Goal: Task Accomplishment & Management: Complete application form

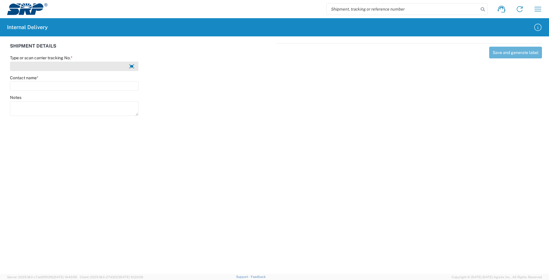
click at [56, 67] on input "Type or scan carrier tracking No. *" at bounding box center [74, 66] width 128 height 9
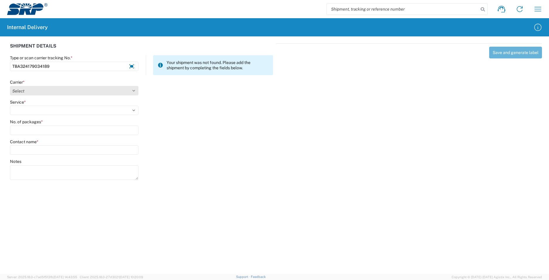
type input "TBA324179034189"
click at [32, 93] on select "Select AcctPay Amazon Logistics ATI Trucking BC Dimerco Logistics Empire Southw…" at bounding box center [74, 90] width 128 height 9
select select "8933"
click at [10, 86] on select "Select AcctPay Amazon Logistics ATI Trucking BC Dimerco Logistics Empire Southw…" at bounding box center [74, 90] width 128 height 9
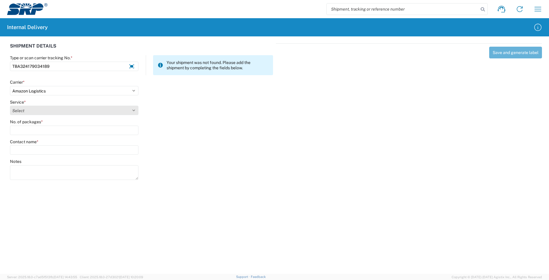
click at [37, 112] on select "Select Amazon Logistics TBA Rail TL Standard 3 - 5 Day" at bounding box center [74, 109] width 128 height 9
select select "24525"
click at [10, 105] on select "Select Amazon Logistics TBA Rail TL Standard 3 - 5 Day" at bounding box center [74, 109] width 128 height 9
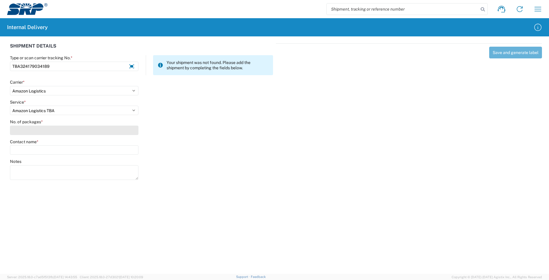
click at [22, 133] on input "No. of packages *" at bounding box center [74, 129] width 128 height 9
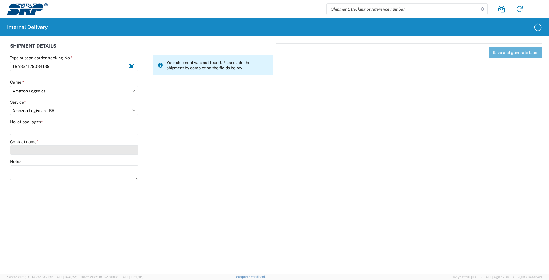
type input "1"
click at [27, 147] on input "Contact name *" at bounding box center [74, 149] width 128 height 9
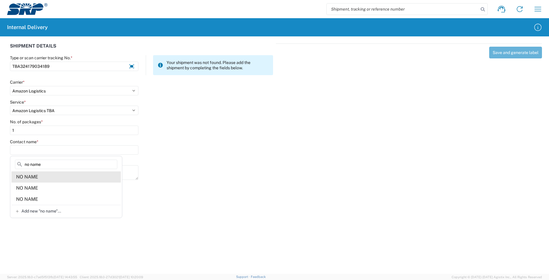
type input "no name"
click at [41, 177] on agx-address-suggestion-item "NO NAME" at bounding box center [65, 176] width 109 height 11
type input "NO NAME"
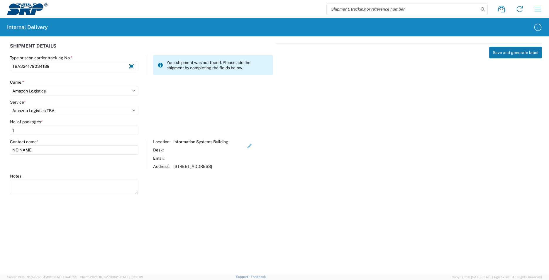
click at [513, 54] on button "Save and generate label" at bounding box center [515, 53] width 53 height 12
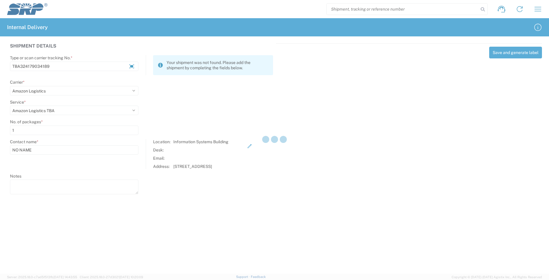
select select
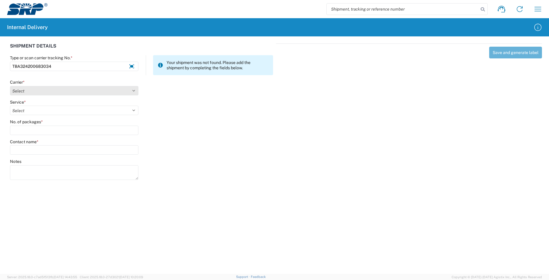
type input "TBA324200683034"
click at [44, 89] on select "Select AcctPay Amazon Logistics ATI Trucking BC Dimerco Logistics Empire Southw…" at bounding box center [74, 90] width 128 height 9
select select "8933"
click at [10, 86] on select "Select AcctPay Amazon Logistics ATI Trucking BC Dimerco Logistics Empire Southw…" at bounding box center [74, 90] width 128 height 9
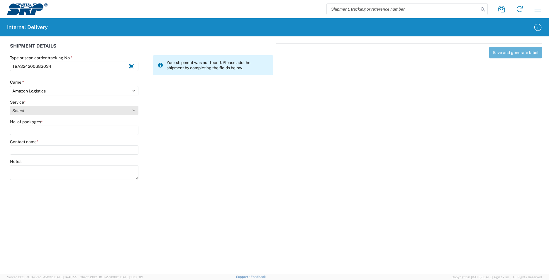
click at [36, 111] on select "Select Amazon Logistics TBA Rail TL Standard 3 - 5 Day" at bounding box center [74, 109] width 128 height 9
select select "24525"
click at [10, 105] on select "Select Amazon Logistics TBA Rail TL Standard 3 - 5 Day" at bounding box center [74, 109] width 128 height 9
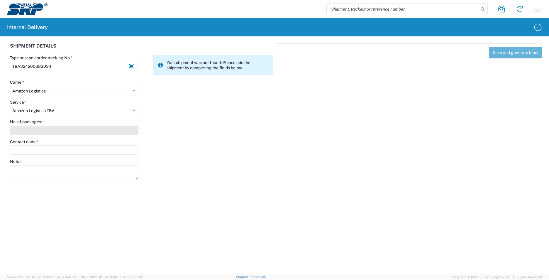
click at [30, 130] on input "No. of packages *" at bounding box center [74, 129] width 128 height 9
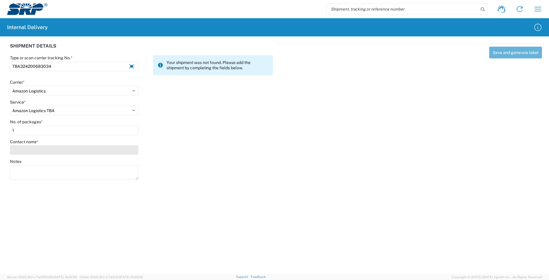
type input "1"
click at [38, 153] on input "Contact name *" at bounding box center [74, 149] width 128 height 9
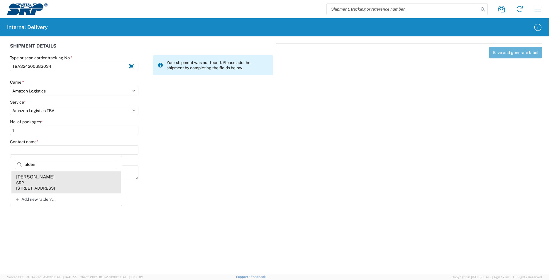
type input "alden"
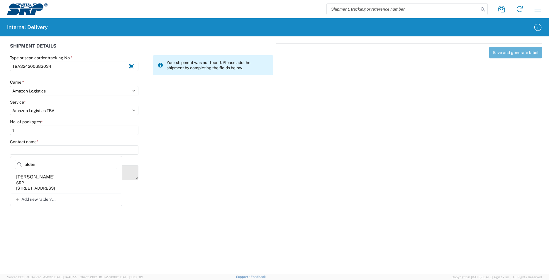
click at [51, 179] on agx-address-suggestion-item "[PERSON_NAME] SRP [STREET_ADDRESS]" at bounding box center [65, 182] width 109 height 22
type input "[PERSON_NAME]"
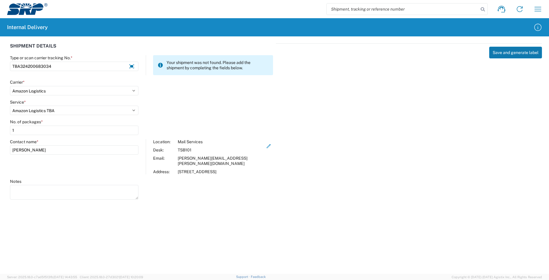
click at [511, 53] on button "Save and generate label" at bounding box center [515, 53] width 53 height 12
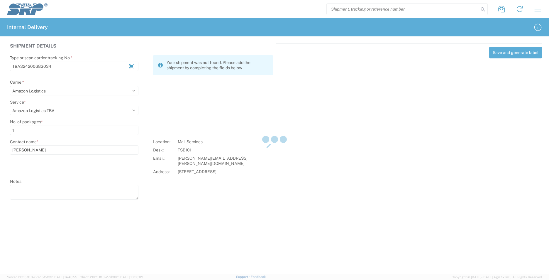
select select
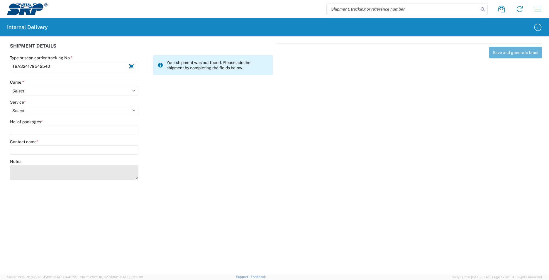
type input "TBA324179542540"
click at [27, 171] on textarea "Notes" at bounding box center [74, 172] width 128 height 15
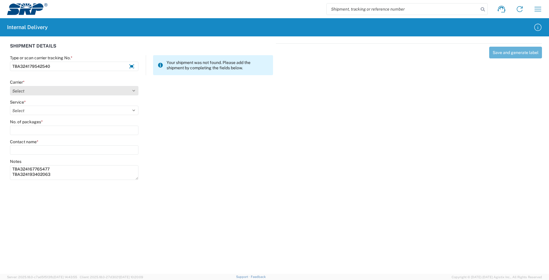
type textarea "TBA324167765477 TBA324193402063"
click at [37, 91] on select "Select AcctPay Amazon Logistics ATI Trucking BC Dimerco Logistics Empire Southw…" at bounding box center [74, 90] width 128 height 9
select select "8933"
click at [10, 86] on select "Select AcctPay Amazon Logistics ATI Trucking BC Dimerco Logistics Empire Southw…" at bounding box center [74, 90] width 128 height 9
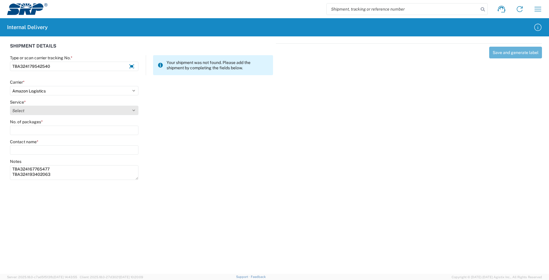
click at [41, 106] on select "Select Amazon Logistics TBA Rail TL Standard 3 - 5 Day" at bounding box center [74, 109] width 128 height 9
click at [42, 111] on select "Select Amazon Logistics TBA Rail TL Standard 3 - 5 Day" at bounding box center [74, 109] width 128 height 9
select select "24525"
click at [10, 105] on select "Select Amazon Logistics TBA Rail TL Standard 3 - 5 Day" at bounding box center [74, 109] width 128 height 9
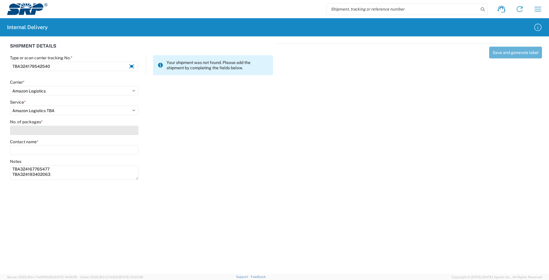
click at [28, 133] on input "No. of packages *" at bounding box center [74, 129] width 128 height 9
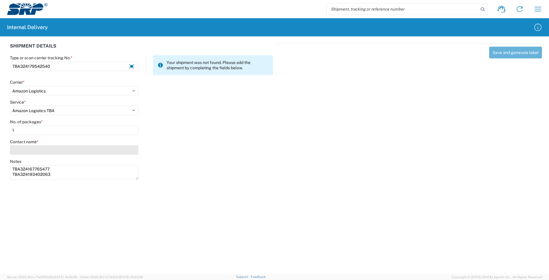
type input "1"
click at [32, 148] on input "Contact name *" at bounding box center [74, 149] width 128 height 9
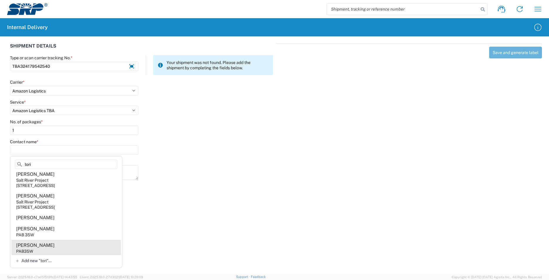
scroll to position [88, 0]
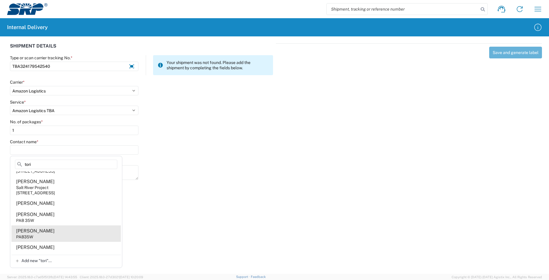
type input "tori"
click at [52, 236] on agx-address-suggestion-item "[PERSON_NAME] PAB35W" at bounding box center [65, 233] width 109 height 16
type input "[PERSON_NAME]"
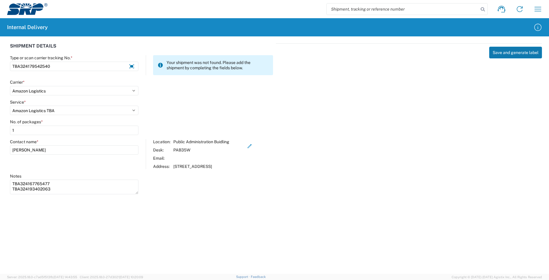
click at [520, 49] on button "Save and generate label" at bounding box center [515, 53] width 53 height 12
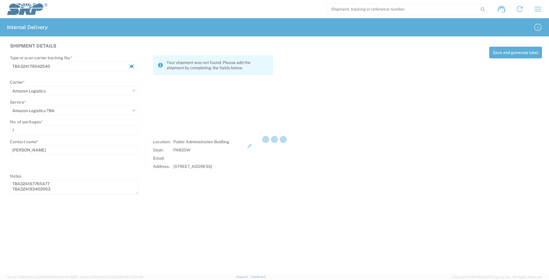
select select
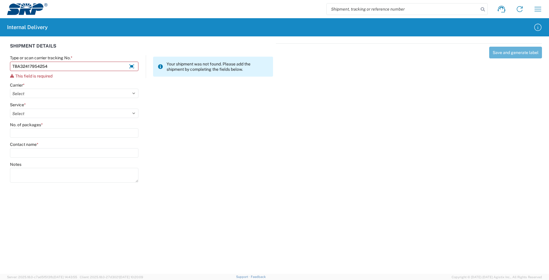
type input "TBA324179542540"
drag, startPoint x: 64, startPoint y: 66, endPoint x: -40, endPoint y: 68, distance: 104.0
click at [0, 68] on html "Shipment request Shipment tracking Internal delivery Transit update My profile …" at bounding box center [274, 140] width 549 height 280
click at [352, 11] on input "search" at bounding box center [402, 9] width 152 height 11
paste input "TBA324179542540"
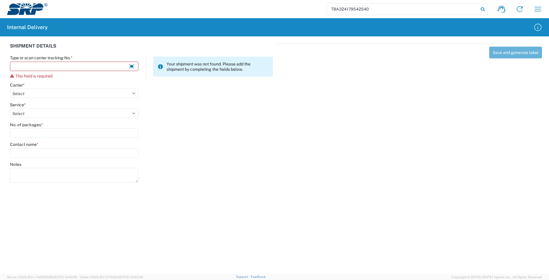
type input "TBA324179542540"
click at [479, 10] on icon at bounding box center [482, 9] width 8 height 8
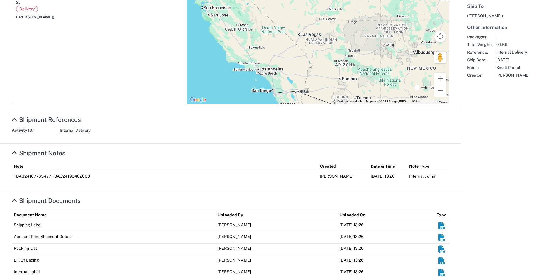
scroll to position [147, 0]
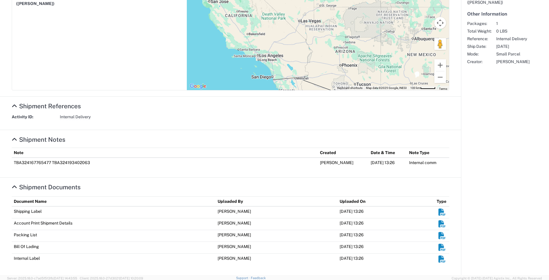
click at [438, 256] on em "Shipment Documents" at bounding box center [441, 258] width 7 height 7
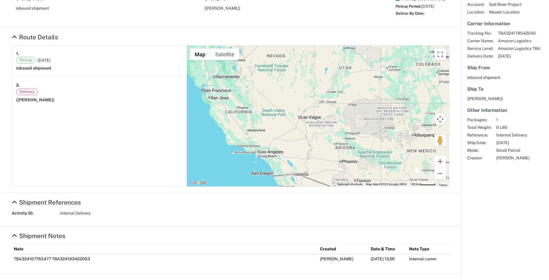
scroll to position [0, 0]
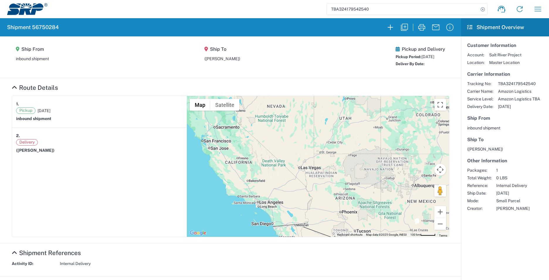
click at [31, 12] on img at bounding box center [27, 9] width 40 height 12
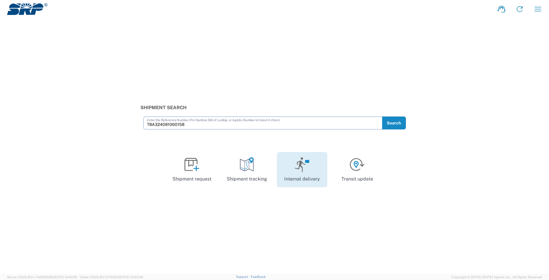
type input "TBA324081060158"
click at [304, 171] on icon at bounding box center [301, 164] width 15 height 15
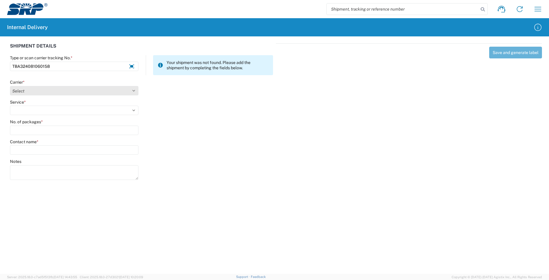
type input "TBA324081060158"
click at [35, 91] on select "Select AcctPay Amazon Logistics ATI Trucking BC Dimerco Logistics Empire Southw…" at bounding box center [74, 90] width 128 height 9
select select "8933"
click at [10, 86] on select "Select AcctPay Amazon Logistics ATI Trucking BC Dimerco Logistics Empire Southw…" at bounding box center [74, 90] width 128 height 9
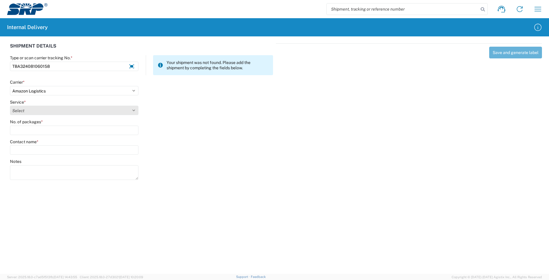
click at [36, 110] on select "Select Amazon Logistics TBA Rail TL Standard 3 - 5 Day" at bounding box center [74, 109] width 128 height 9
select select "24525"
click at [10, 105] on select "Select Amazon Logistics TBA Rail TL Standard 3 - 5 Day" at bounding box center [74, 109] width 128 height 9
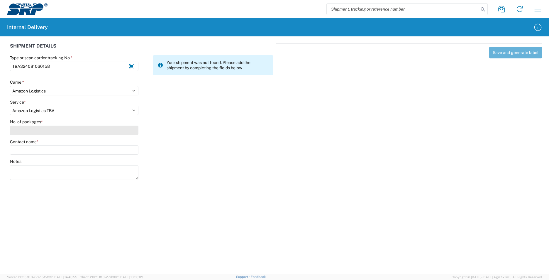
click at [43, 127] on input "No. of packages *" at bounding box center [74, 129] width 128 height 9
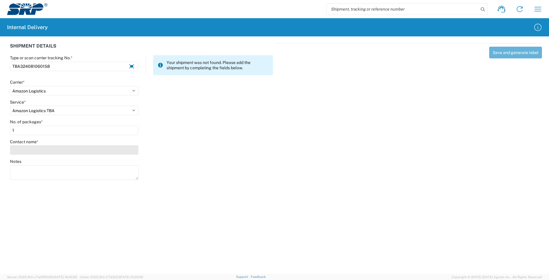
type input "1"
click at [40, 149] on input "Contact name *" at bounding box center [74, 149] width 128 height 9
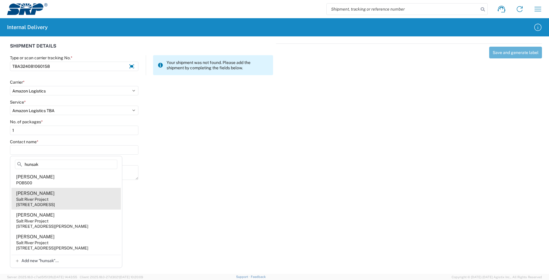
type input "hunsak"
click at [99, 198] on agx-address-suggestion-item "[PERSON_NAME] Salt River Project [STREET_ADDRESS]" at bounding box center [65, 199] width 109 height 22
type input "[PERSON_NAME]"
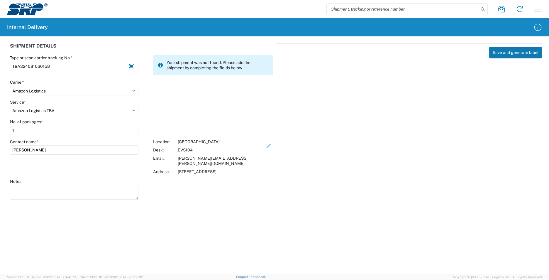
click at [503, 53] on button "Save and generate label" at bounding box center [515, 53] width 53 height 12
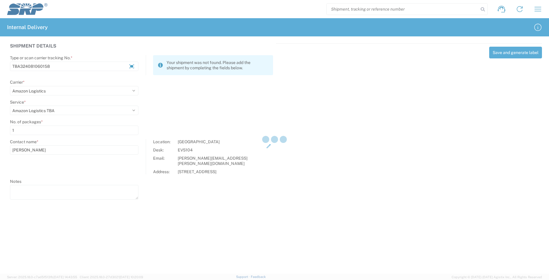
select select
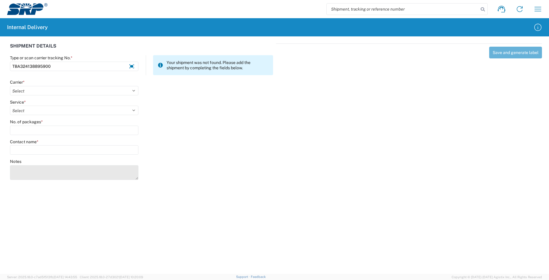
type input "TBA324138895900"
click at [44, 166] on textarea "Notes" at bounding box center [74, 172] width 128 height 15
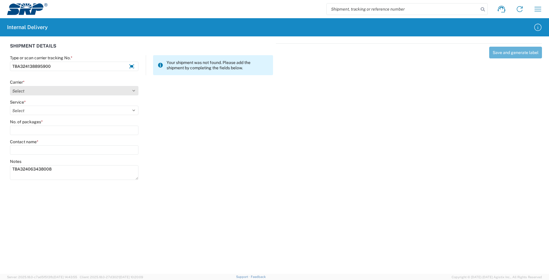
type textarea "TBA324063438008"
click at [36, 91] on select "Select AcctPay Amazon Logistics ATI Trucking BC Dimerco Logistics Empire Southw…" at bounding box center [74, 90] width 128 height 9
select select "8933"
click at [10, 86] on select "Select AcctPay Amazon Logistics ATI Trucking BC Dimerco Logistics Empire Southw…" at bounding box center [74, 90] width 128 height 9
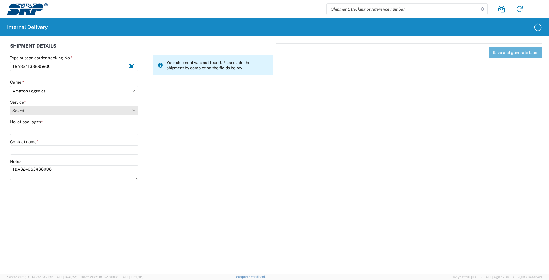
click at [33, 110] on select "Select" at bounding box center [74, 109] width 128 height 9
select select "24525"
click at [10, 105] on select "Select Amazon Logistics TBA Rail TL Standard 3 - 5 Day" at bounding box center [74, 109] width 128 height 9
click at [32, 125] on div "No. of packages *" at bounding box center [74, 127] width 128 height 16
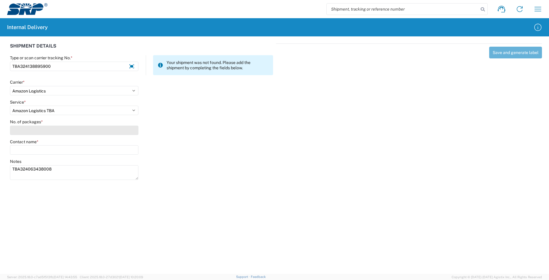
click at [32, 130] on input "No. of packages *" at bounding box center [74, 129] width 128 height 9
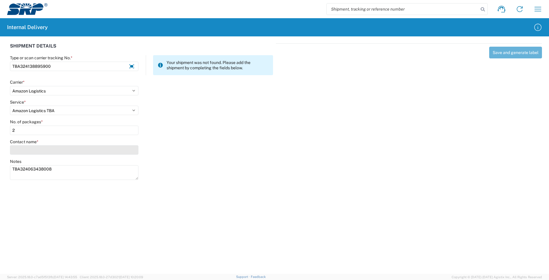
type input "2"
click at [33, 153] on input "Contact name *" at bounding box center [74, 149] width 128 height 9
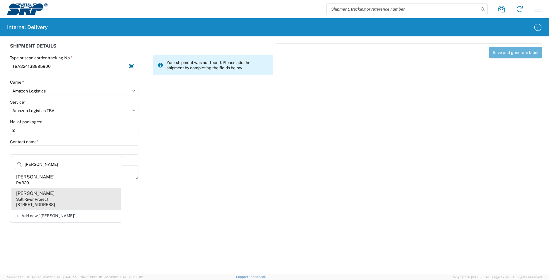
type input "[PERSON_NAME]"
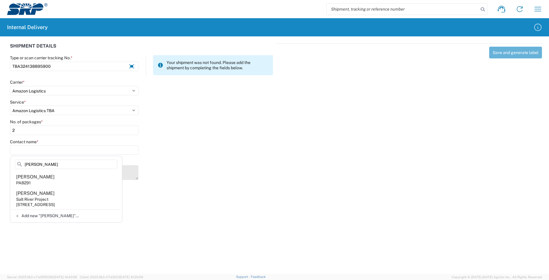
drag, startPoint x: 68, startPoint y: 199, endPoint x: 90, endPoint y: 184, distance: 26.9
click at [68, 198] on agx-address-suggestion-item "Analy [PERSON_NAME] Salt River Project [STREET_ADDRESS]" at bounding box center [65, 199] width 109 height 22
type input "[PERSON_NAME]"
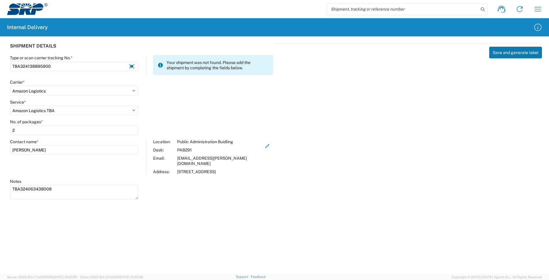
click at [506, 55] on button "Save and generate label" at bounding box center [515, 53] width 53 height 12
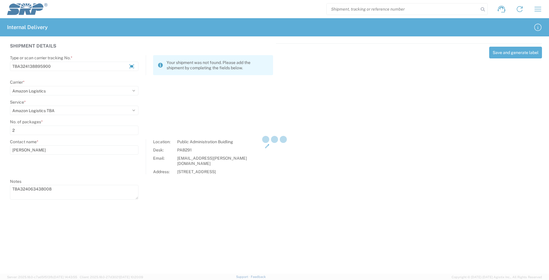
select select
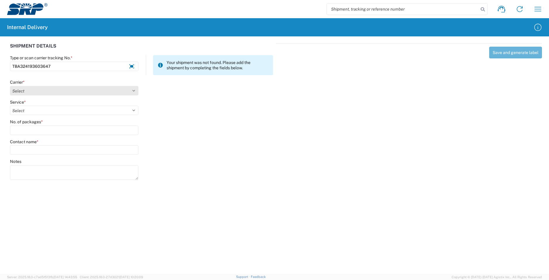
type input "TBA324193603647"
click at [25, 91] on select "Select AcctPay Amazon Logistics ATI Trucking BC Dimerco Logistics Empire Southw…" at bounding box center [74, 90] width 128 height 9
select select "8933"
click at [10, 86] on select "Select AcctPay Amazon Logistics ATI Trucking BC Dimerco Logistics Empire Southw…" at bounding box center [74, 90] width 128 height 9
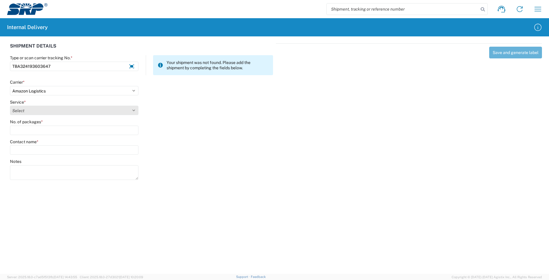
click at [35, 110] on select "Select Amazon Logistics TBA Rail TL Standard 3 - 5 Day" at bounding box center [74, 109] width 128 height 9
select select "24525"
click at [10, 105] on select "Select Amazon Logistics TBA Rail TL Standard 3 - 5 Day" at bounding box center [74, 109] width 128 height 9
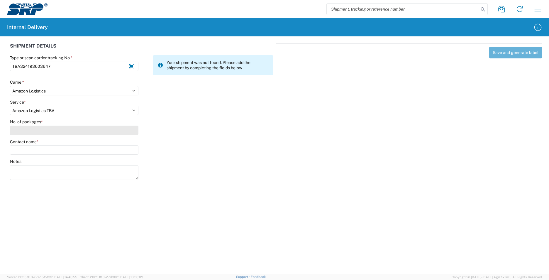
click at [28, 131] on input "No. of packages *" at bounding box center [74, 129] width 128 height 9
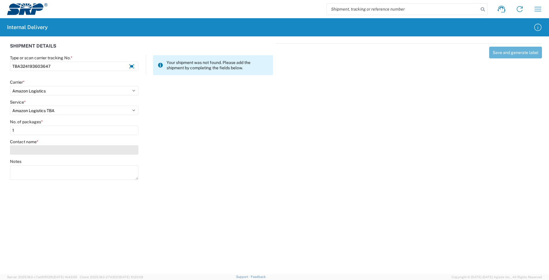
type input "1"
click at [38, 150] on input "Contact name *" at bounding box center [74, 149] width 128 height 9
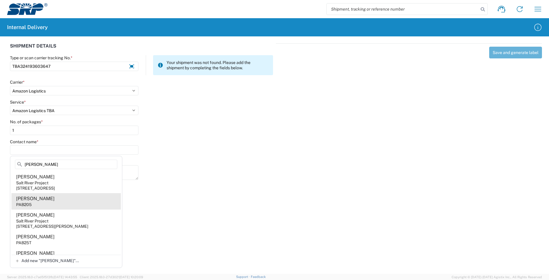
type input "[PERSON_NAME]"
click at [74, 201] on agx-address-suggestion-item "[PERSON_NAME] PAB205" at bounding box center [65, 201] width 109 height 16
type input "[PERSON_NAME]"
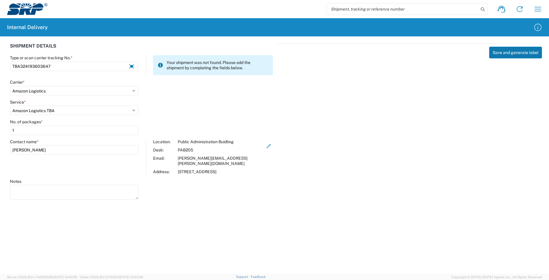
click at [513, 52] on button "Save and generate label" at bounding box center [515, 53] width 53 height 12
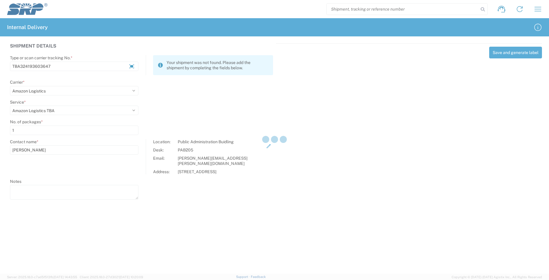
select select
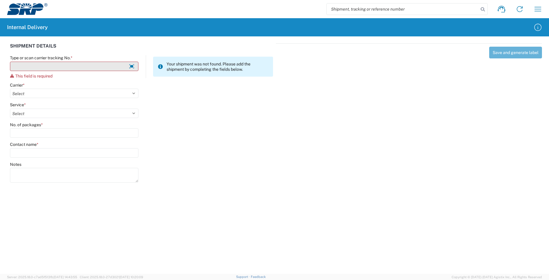
click at [57, 66] on input "Type or scan carrier tracking No. *" at bounding box center [74, 66] width 128 height 9
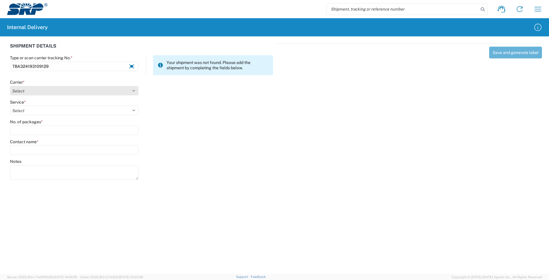
type input "TBA324193109129"
click at [23, 89] on select "Select AcctPay Amazon Logistics ATI Trucking BC Dimerco Logistics Empire Southw…" at bounding box center [74, 90] width 128 height 9
select select "8933"
click at [10, 86] on select "Select AcctPay Amazon Logistics ATI Trucking BC Dimerco Logistics Empire Southw…" at bounding box center [74, 90] width 128 height 9
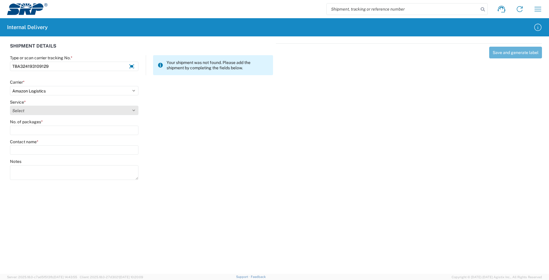
click at [31, 108] on select "Select Amazon Logistics TBA Rail TL Standard 3 - 5 Day" at bounding box center [74, 109] width 128 height 9
select select "24525"
click at [10, 105] on select "Select Amazon Logistics TBA Rail TL Standard 3 - 5 Day" at bounding box center [74, 109] width 128 height 9
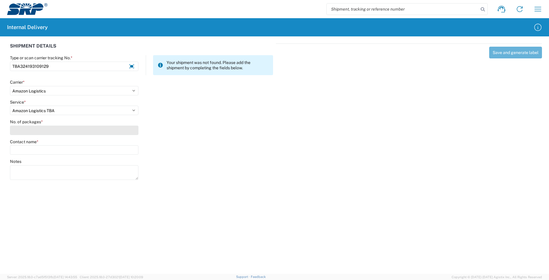
click at [26, 132] on input "No. of packages *" at bounding box center [74, 129] width 128 height 9
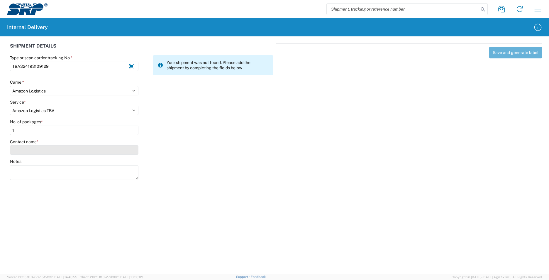
type input "1"
drag, startPoint x: 30, startPoint y: 147, endPoint x: 31, endPoint y: 143, distance: 4.5
click at [30, 146] on input "Contact name *" at bounding box center [74, 149] width 128 height 9
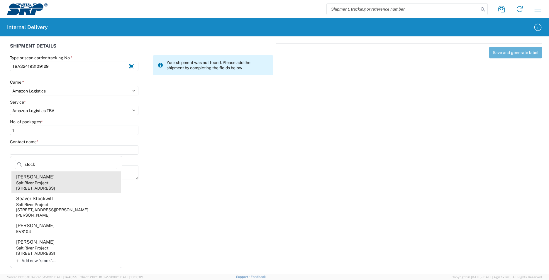
type input "stock"
click at [87, 182] on agx-address-suggestion-item "[PERSON_NAME] Salt River Project [STREET_ADDRESS]" at bounding box center [65, 182] width 109 height 22
type input "[PERSON_NAME]"
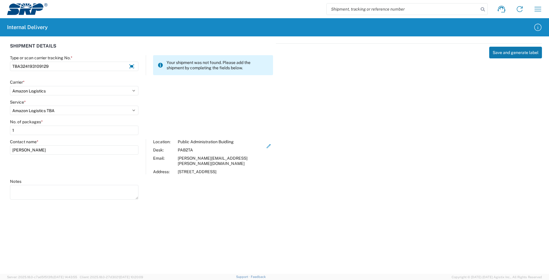
click at [519, 55] on button "Save and generate label" at bounding box center [515, 53] width 53 height 12
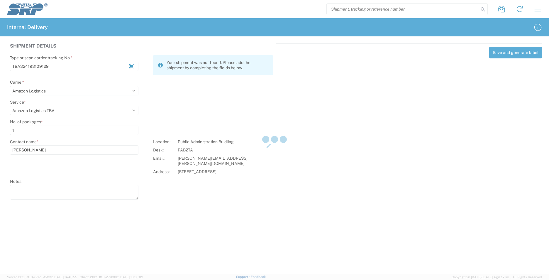
select select
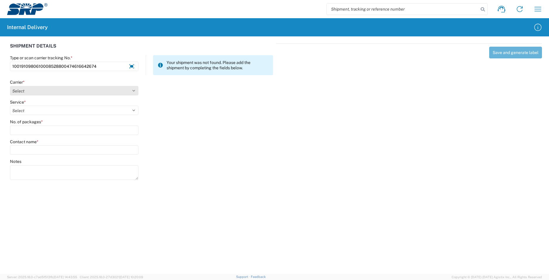
type input "1001910980610008528800474616642674"
click at [25, 93] on select "Select AcctPay Amazon Logistics ATI Trucking BC Dimerco Logistics Empire Southw…" at bounding box center [74, 90] width 128 height 9
click at [10, 86] on select "Select AcctPay Amazon Logistics ATI Trucking BC Dimerco Logistics Empire Southw…" at bounding box center [74, 90] width 128 height 9
click at [33, 88] on select "Select AcctPay Amazon Logistics ATI Trucking BC Dimerco Logistics Empire Southw…" at bounding box center [74, 90] width 128 height 9
select select "5"
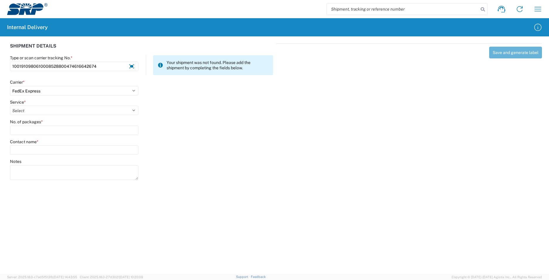
click at [10, 86] on select "Select AcctPay Amazon Logistics ATI Trucking BC Dimerco Logistics Empire Southw…" at bounding box center [74, 90] width 128 height 9
click at [32, 108] on select "Select 1Day Freight 2Day 2Day AM 2Day AM One Rate 2Day Freight 2Day One Rate 3 …" at bounding box center [74, 109] width 128 height 9
select select "10"
click at [31, 109] on select "Select 1Day Freight 2Day 2Day AM 2Day AM One Rate 2Day Freight 2Day One Rate 3 …" at bounding box center [74, 109] width 128 height 9
click at [28, 130] on input "No. of packages *" at bounding box center [74, 129] width 128 height 9
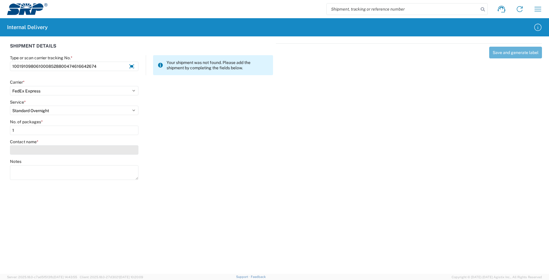
type input "1"
click at [26, 149] on input "Contact name *" at bounding box center [74, 149] width 128 height 9
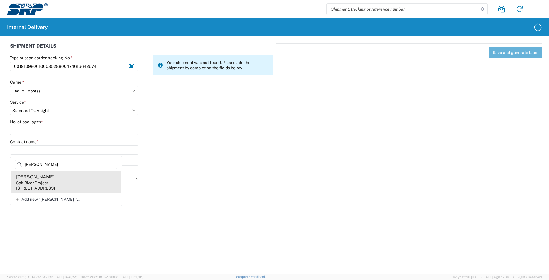
type input "[PERSON_NAME]-"
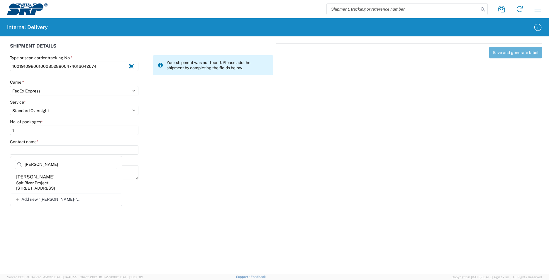
drag, startPoint x: 75, startPoint y: 183, endPoint x: 84, endPoint y: 173, distance: 13.5
click at [75, 183] on agx-address-suggestion-item "[PERSON_NAME] Salt River Project [STREET_ADDRESS]" at bounding box center [65, 182] width 109 height 22
type input "[PERSON_NAME]"
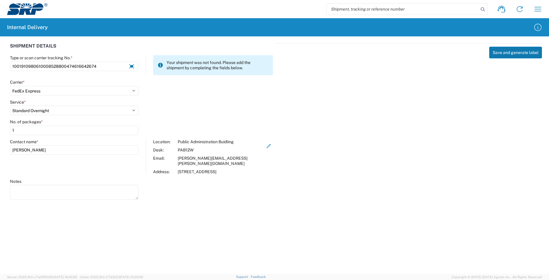
click at [508, 50] on button "Save and generate label" at bounding box center [515, 53] width 53 height 12
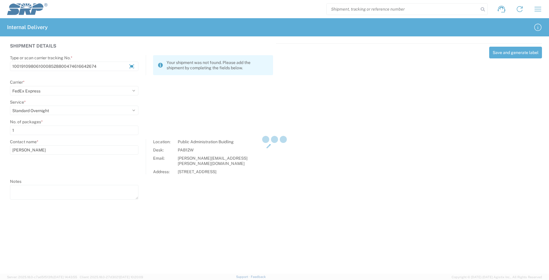
select select
